Goal: Task Accomplishment & Management: Use online tool/utility

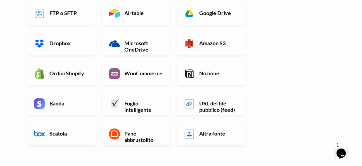
scroll to position [167, 0]
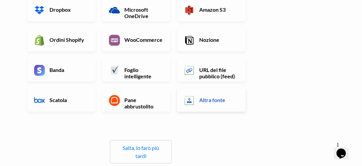
click at [207, 103] on font "Altra fonte" at bounding box center [212, 100] width 26 height 6
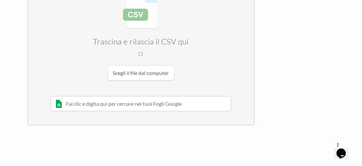
scroll to position [134, 0]
click at [143, 70] on input "file" at bounding box center [141, 33] width 226 height 105
click at [141, 72] on input "file" at bounding box center [141, 33] width 226 height 105
click at [143, 104] on input "text" at bounding box center [140, 102] width 181 height 15
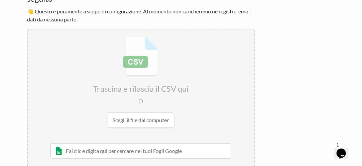
scroll to position [100, 0]
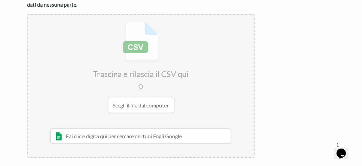
click at [156, 104] on input "file" at bounding box center [141, 67] width 226 height 105
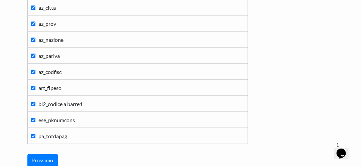
scroll to position [3877, 0]
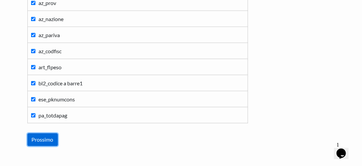
click at [45, 133] on input "Prossimo" at bounding box center [42, 139] width 30 height 13
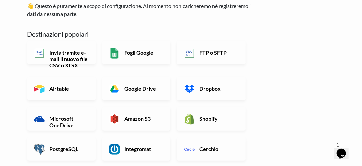
scroll to position [67, 0]
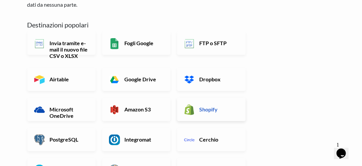
click at [211, 111] on font "Shopify" at bounding box center [208, 109] width 18 height 6
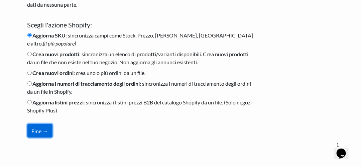
click at [41, 128] on font "Fine →" at bounding box center [40, 131] width 16 height 6
click at [27, 127] on div "← indietro Grazie per esserti iscritto! Imposta il tuo flusso di importazione e…" at bounding box center [141, 48] width 241 height 191
click at [32, 128] on font "Fine →" at bounding box center [40, 131] width 16 height 6
click at [34, 128] on font "Fine →" at bounding box center [40, 131] width 16 height 6
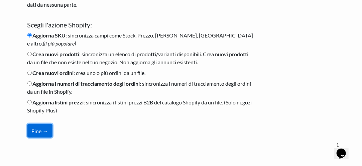
click at [34, 128] on font "Fine →" at bounding box center [40, 131] width 16 height 6
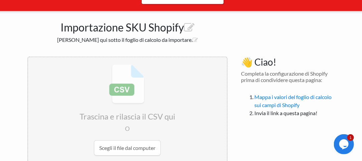
scroll to position [100, 0]
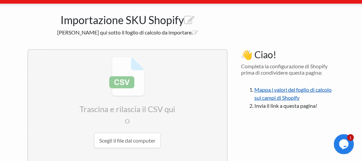
click at [277, 94] on font "Mappa i valori del foglio di calcolo sui campi di Shopify" at bounding box center [292, 93] width 77 height 14
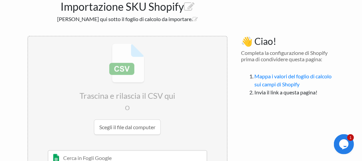
scroll to position [142, 0]
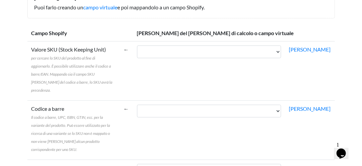
scroll to position [100, 0]
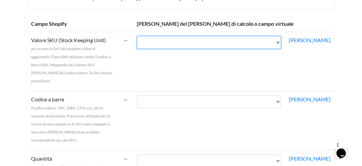
click at [232, 36] on select "seriale tp_rec anrif kfil natdoc ktpdoc numrif ktipo kcli coddes kmag inddes no…" at bounding box center [209, 42] width 144 height 13
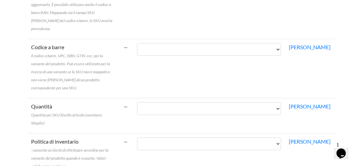
scroll to position [167, 0]
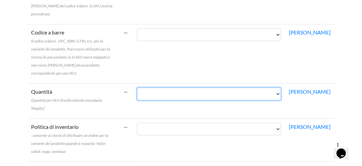
click at [195, 88] on select "seriale tp_rec anrif kfil natdoc ktpdoc numrif ktipo kcli coddes kmag inddes no…" at bounding box center [209, 94] width 144 height 13
select select "cr_755202"
click at [137, 88] on select "seriale tp_rec anrif kfil natdoc ktpdoc numrif ktipo kcli coddes kmag inddes no…" at bounding box center [209, 94] width 144 height 13
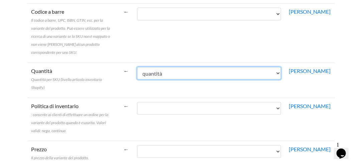
scroll to position [200, 0]
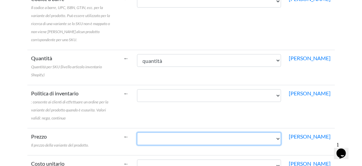
click at [152, 132] on select "seriale tp_rec anrif kfil natdoc ktpdoc numrif ktipo kcli coddes kmag inddes no…" at bounding box center [209, 138] width 144 height 13
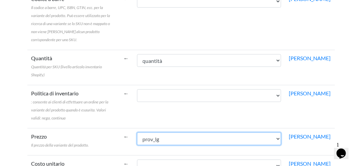
click at [178, 132] on select "seriale tp_rec anrif kfil natdoc ktpdoc numrif ktipo kcli coddes kmag inddes no…" at bounding box center [209, 138] width 144 height 13
select select "cr_755204"
click at [137, 132] on select "seriale tp_rec anrif kfil natdoc ktpdoc numrif ktipo kcli coddes kmag inddes no…" at bounding box center [209, 138] width 144 height 13
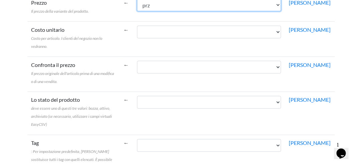
scroll to position [267, 0]
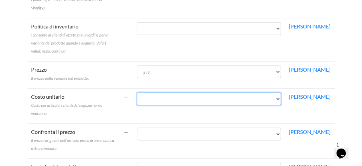
click at [162, 93] on select "seriale tp_rec anrif kfil natdoc ktpdoc numrif ktipo kcli coddes kmag inddes no…" at bounding box center [209, 99] width 144 height 13
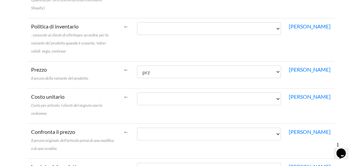
click at [173, 92] on td "seriale tp_rec anrif kfil natdoc ktpdoc numrif ktipo kcli coddes kmag inddes no…" at bounding box center [209, 106] width 152 height 35
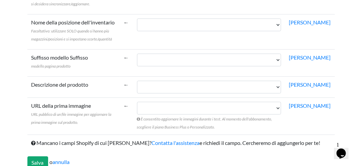
scroll to position [627, 0]
click at [41, 156] on input "Salva" at bounding box center [37, 162] width 21 height 13
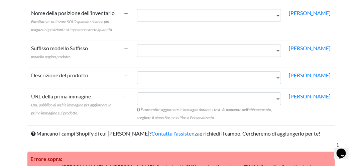
scroll to position [680, 0]
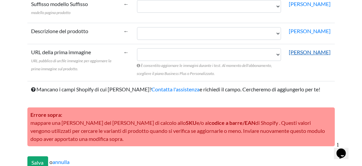
click at [319, 49] on font "chiaro" at bounding box center [310, 52] width 42 height 6
